Goal: Task Accomplishment & Management: Use online tool/utility

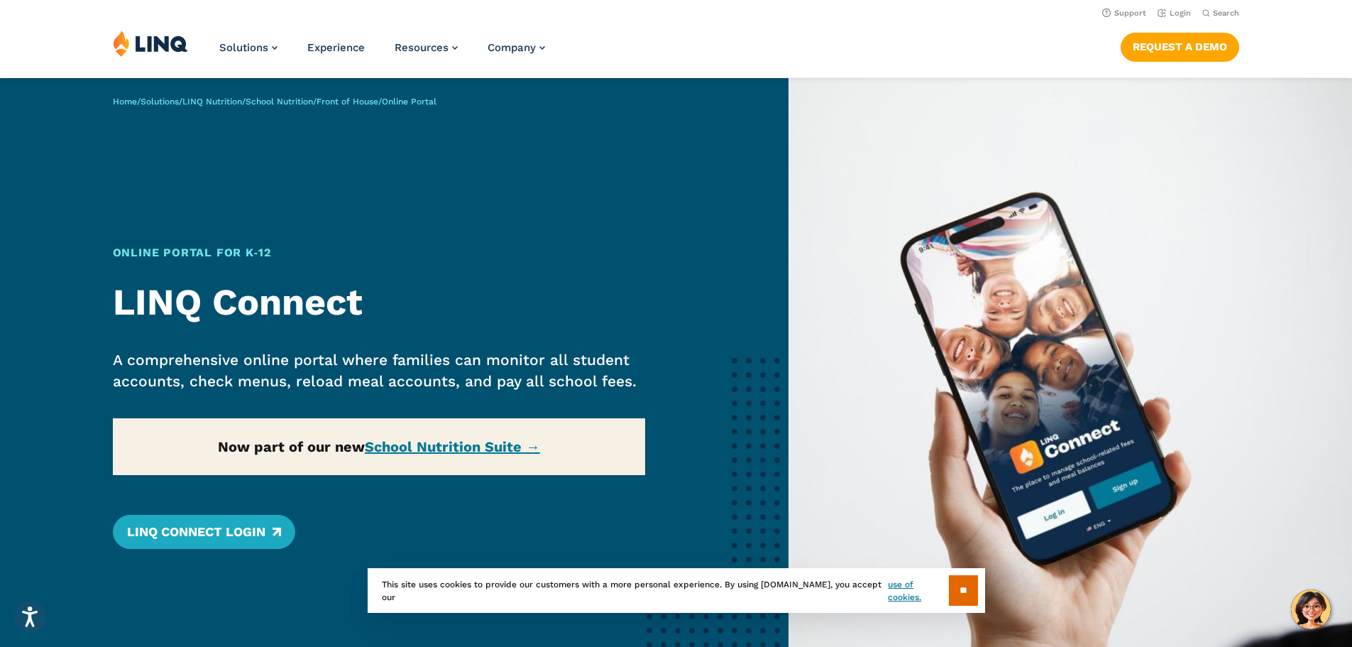
click at [1168, 21] on header "Support Login Search Search for: Solutions Nutrition Overview NEW School Nutrit…" at bounding box center [676, 38] width 1352 height 77
click at [1173, 8] on li "Login" at bounding box center [1174, 12] width 33 height 16
click at [1174, 13] on link "Login" at bounding box center [1174, 13] width 33 height 9
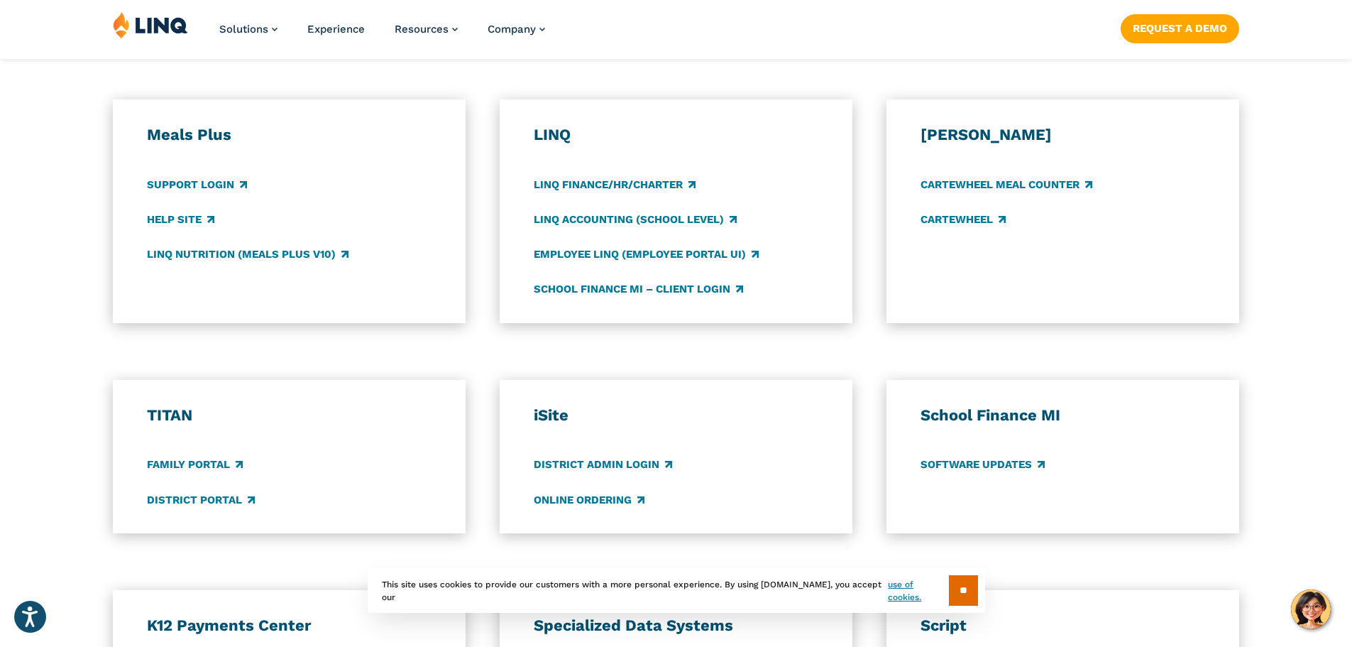
scroll to position [781, 0]
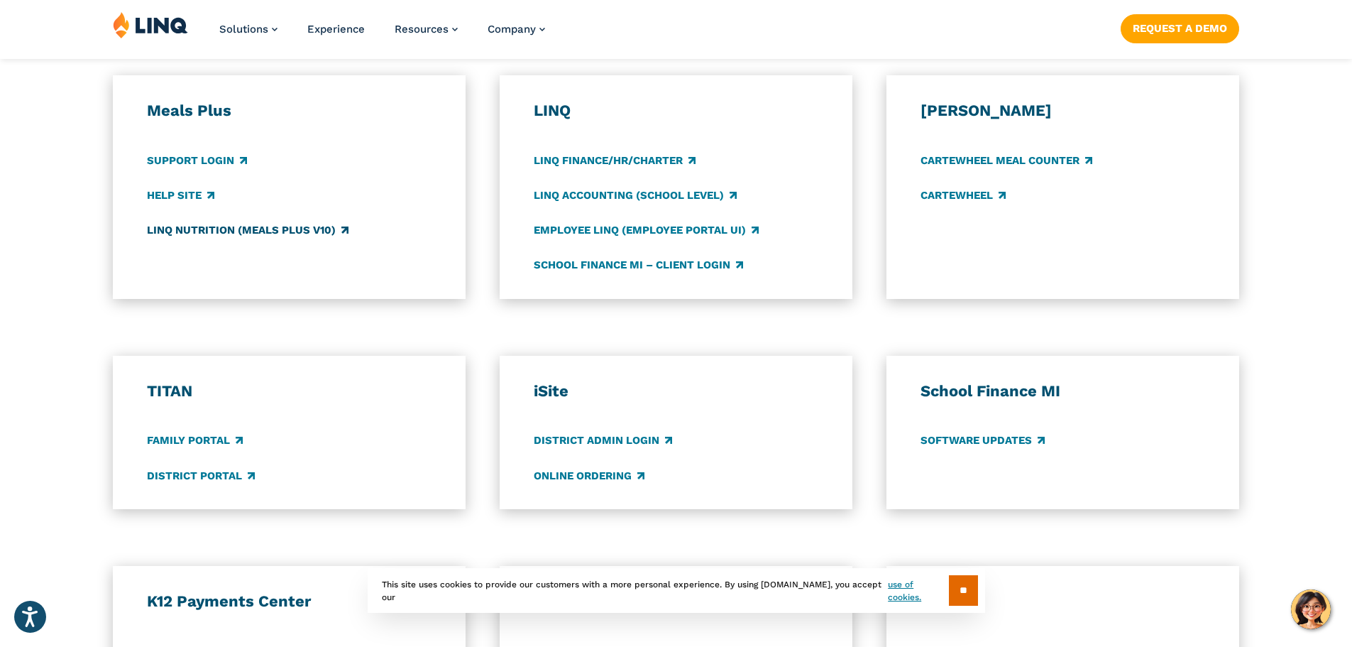
click at [192, 230] on link "LINQ Nutrition (Meals Plus v10)" at bounding box center [248, 230] width 202 height 16
